Goal: Find specific page/section: Find specific page/section

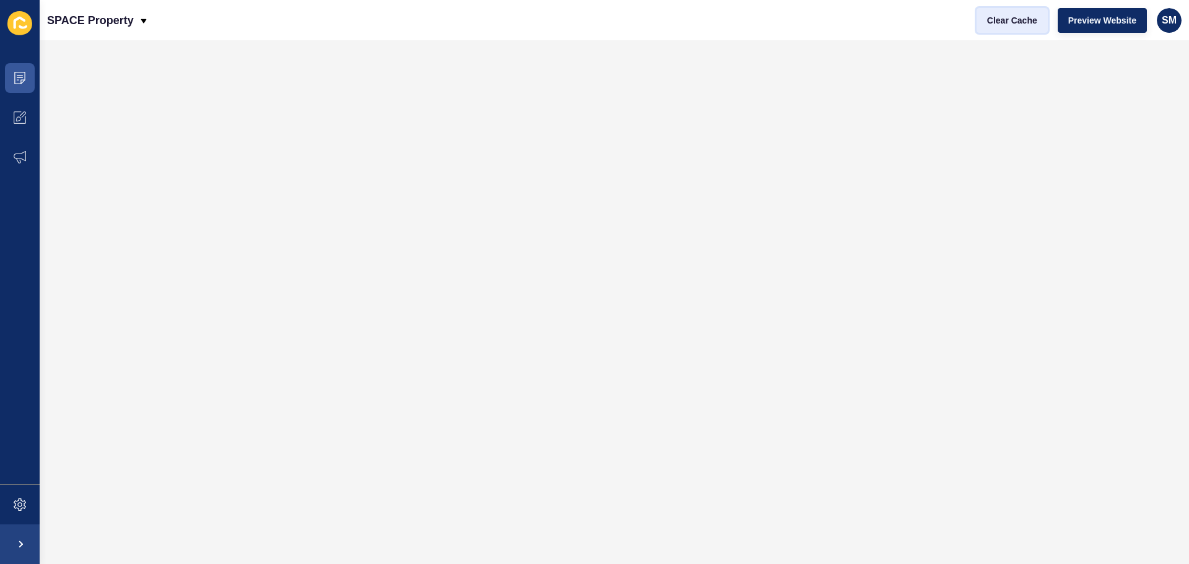
click at [1020, 25] on span "Clear Cache" at bounding box center [1012, 20] width 50 height 12
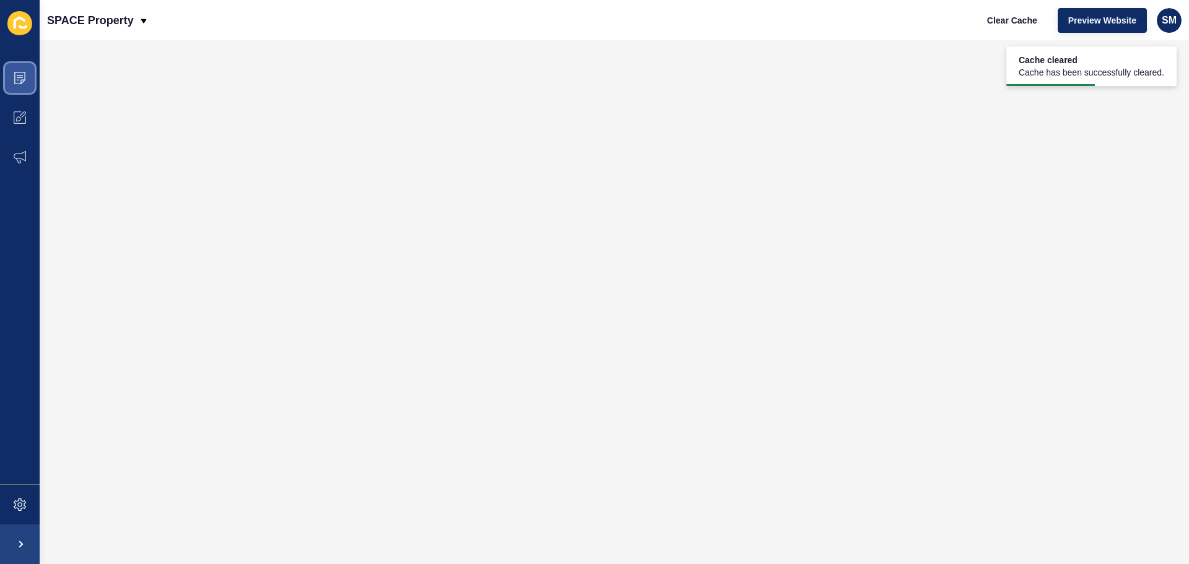
click at [25, 83] on icon at bounding box center [20, 78] width 12 height 12
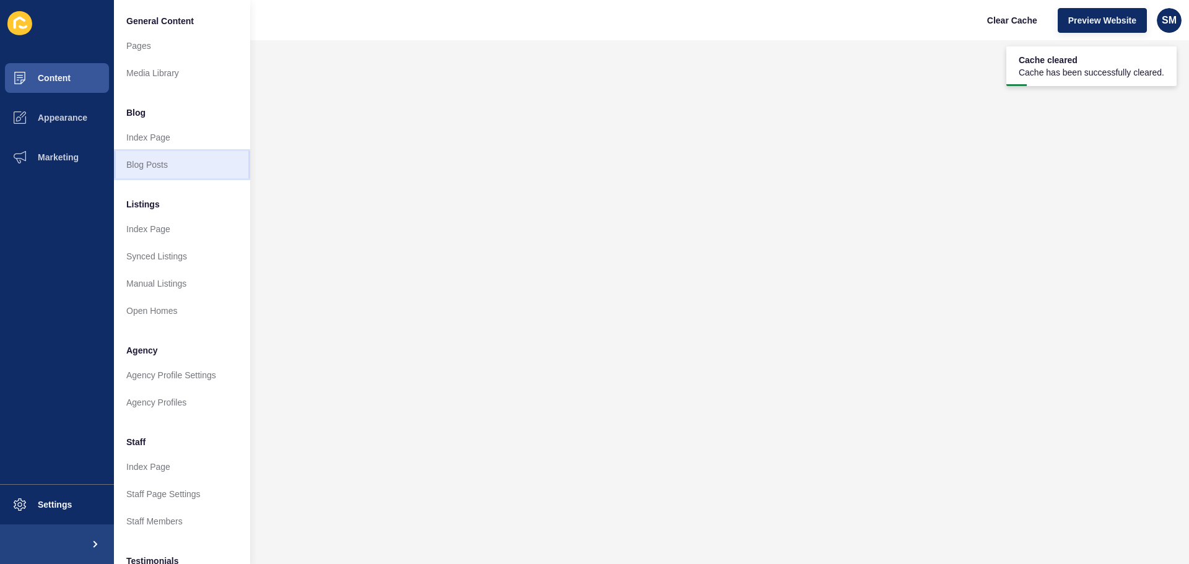
click at [173, 166] on link "Blog Posts" at bounding box center [182, 164] width 136 height 27
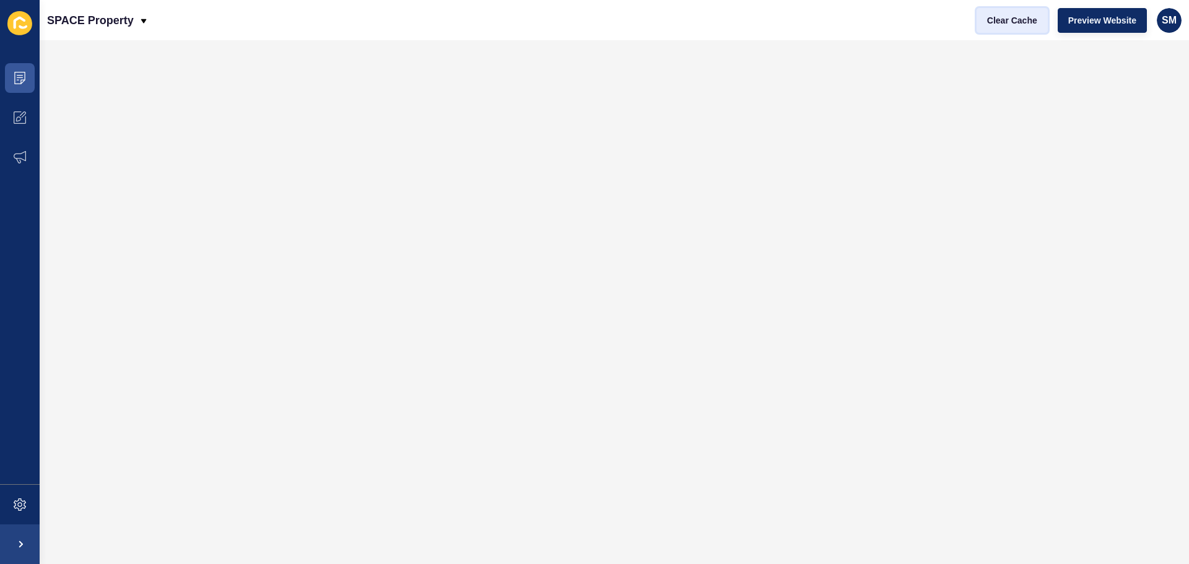
click at [1016, 17] on span "Clear Cache" at bounding box center [1012, 20] width 50 height 12
click at [14, 79] on icon at bounding box center [20, 78] width 12 height 12
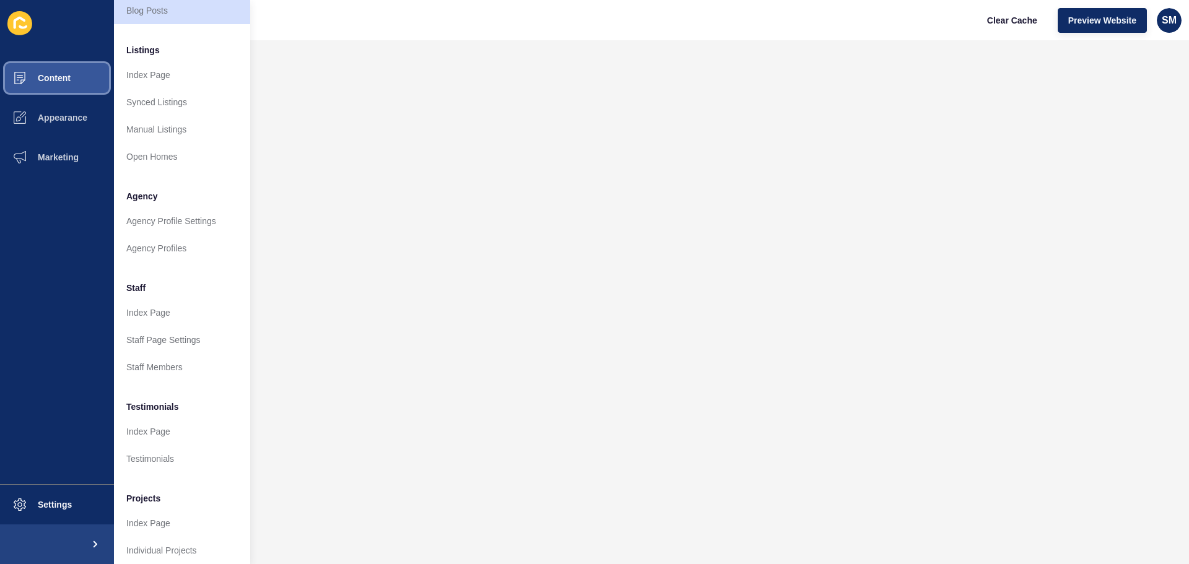
scroll to position [171, 0]
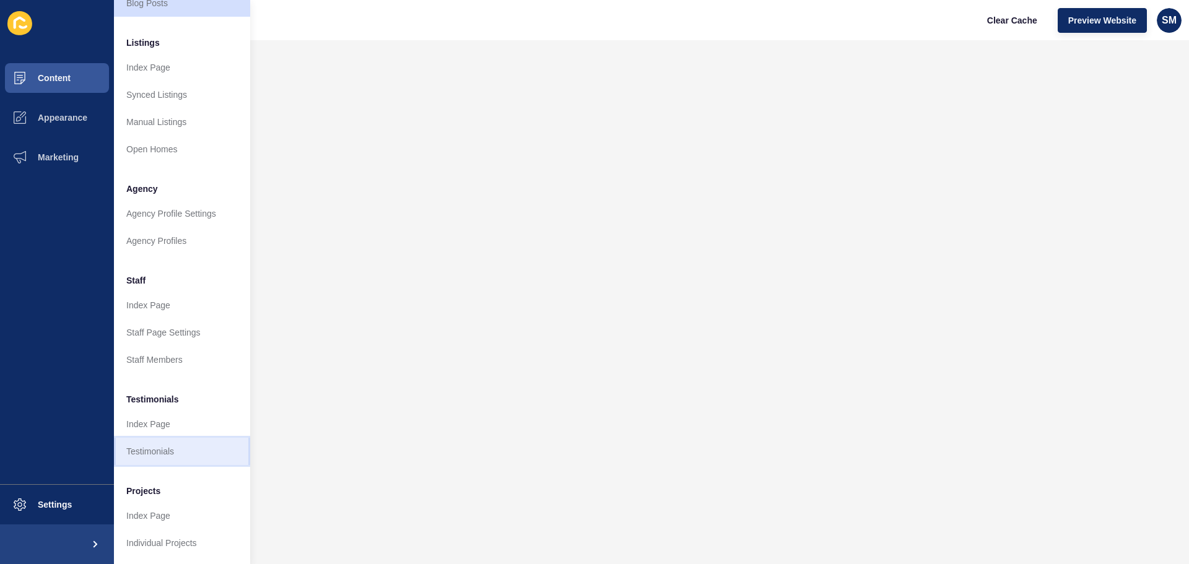
click at [186, 450] on link "Testimonials" at bounding box center [182, 451] width 136 height 27
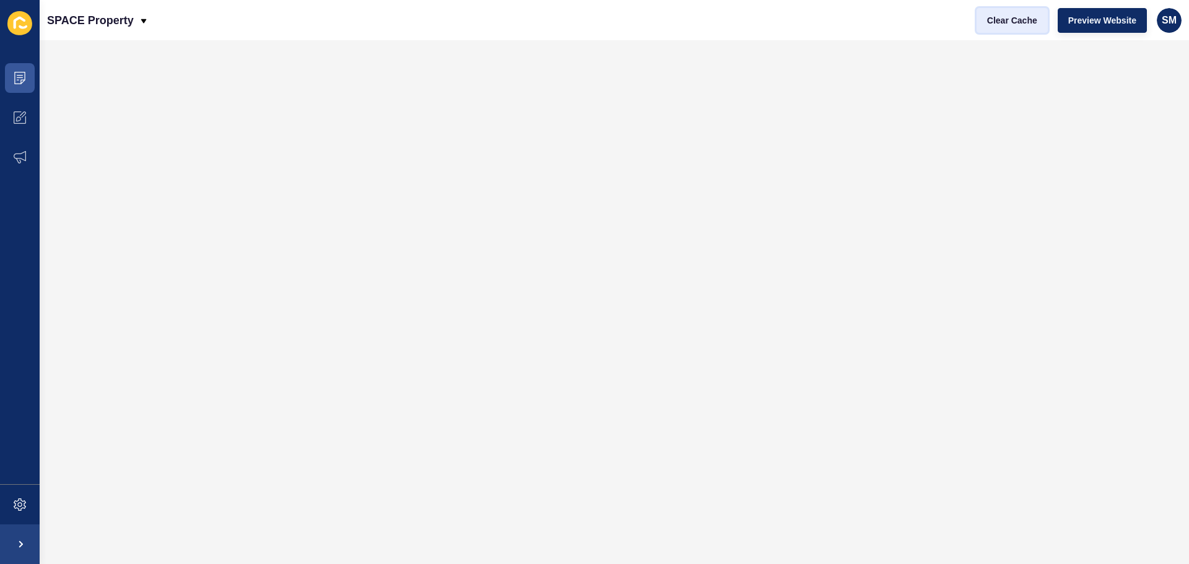
click at [1014, 24] on span "Clear Cache" at bounding box center [1012, 20] width 50 height 12
